Goal: Task Accomplishment & Management: Complete application form

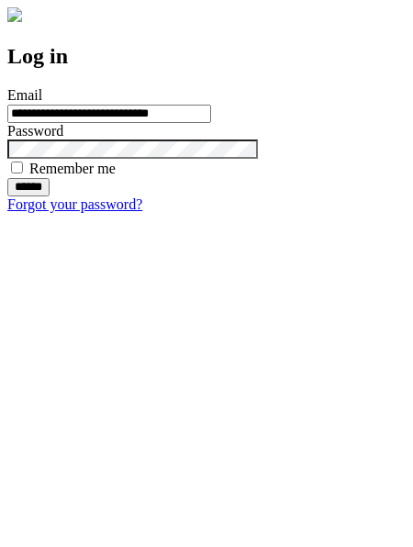
type input "**********"
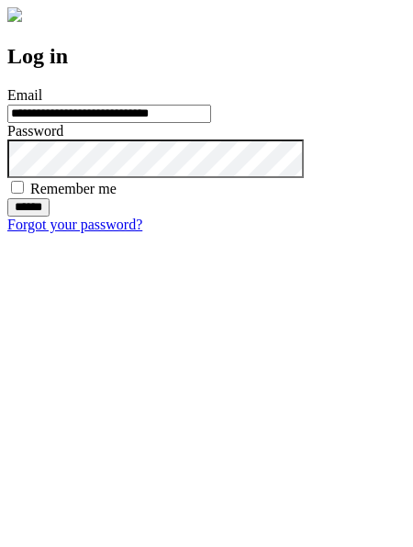
click at [50, 217] on input "******" at bounding box center [28, 207] width 42 height 18
type input "**********"
click at [50, 217] on input "******" at bounding box center [28, 207] width 42 height 18
